Goal: Task Accomplishment & Management: Use online tool/utility

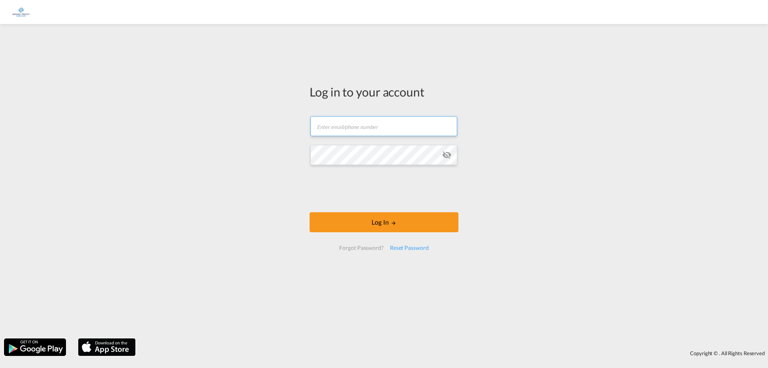
click at [335, 124] on input "text" at bounding box center [384, 126] width 147 height 20
type input "[PERSON_NAME][EMAIL_ADDRESS][DOMAIN_NAME]"
click at [447, 157] on md-icon "icon-eye-off" at bounding box center [447, 155] width 10 height 10
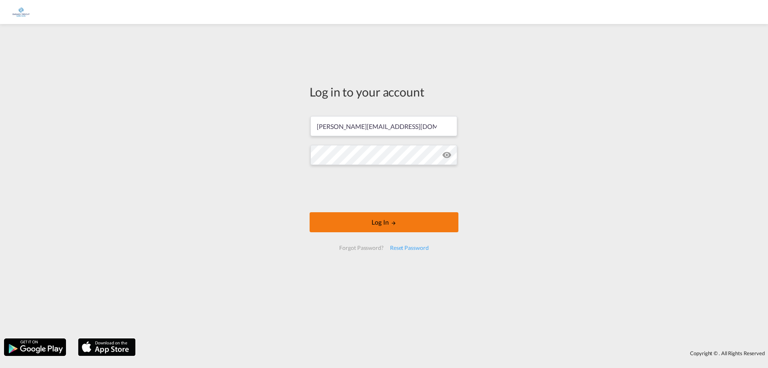
click at [357, 224] on button "Log In" at bounding box center [384, 222] width 149 height 20
